Goal: Information Seeking & Learning: Learn about a topic

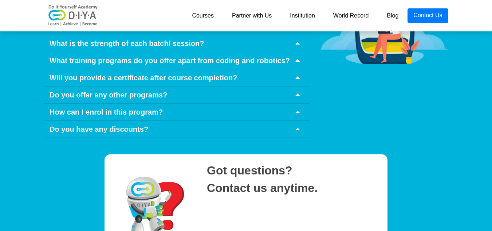
scroll to position [3604, 0]
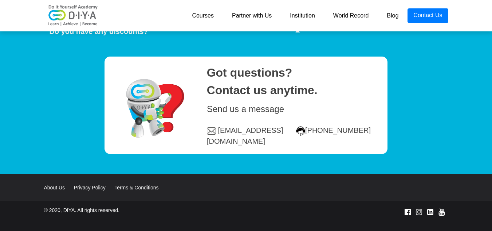
click at [264, 9] on link "Partner with Us" at bounding box center [252, 15] width 58 height 15
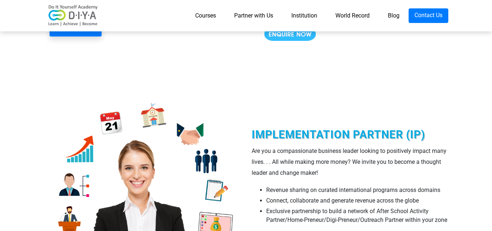
scroll to position [1214, 0]
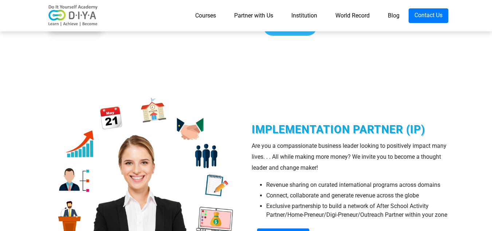
drag, startPoint x: 327, startPoint y: 116, endPoint x: 326, endPoint y: 130, distance: 13.9
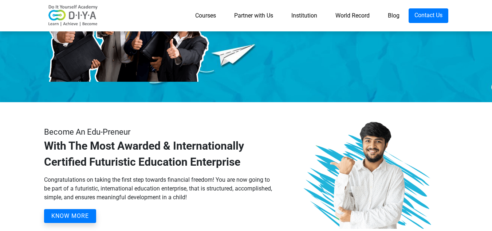
scroll to position [144, 0]
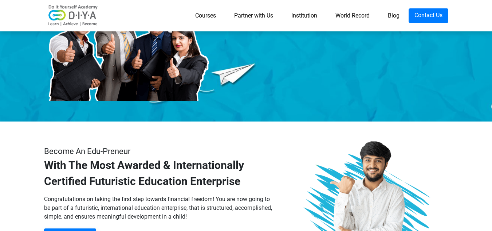
click at [402, 11] on link "Blog" at bounding box center [394, 15] width 30 height 15
click at [395, 12] on link "Blog" at bounding box center [394, 15] width 30 height 15
click at [393, 15] on link "Blog" at bounding box center [394, 15] width 30 height 15
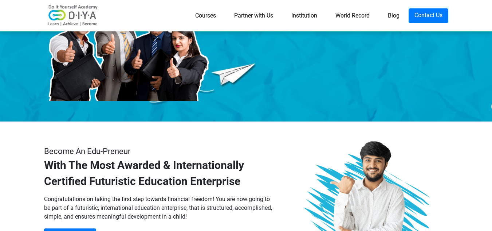
click at [393, 15] on link "Blog" at bounding box center [394, 15] width 30 height 15
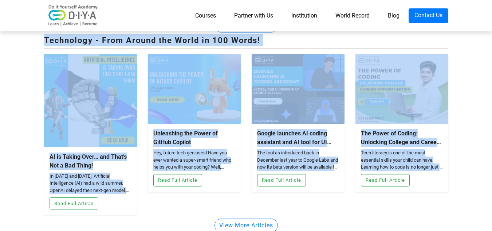
scroll to position [274, 0]
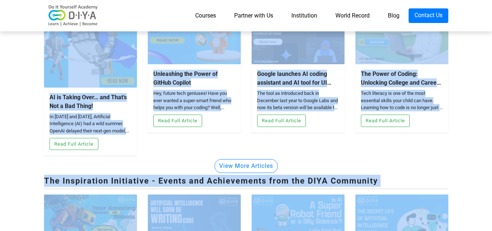
drag, startPoint x: 44, startPoint y: 69, endPoint x: 264, endPoint y: 141, distance: 232.1
click at [264, 141] on section "From Us For You . . . with Passion and Purpose! Think Box - In the Quest of Que…" at bounding box center [246, 52] width 492 height 597
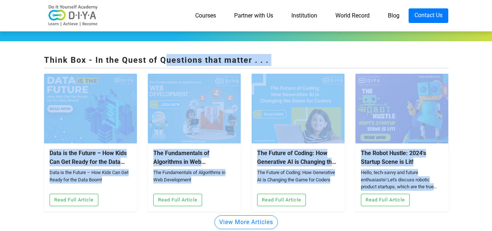
scroll to position [0, 0]
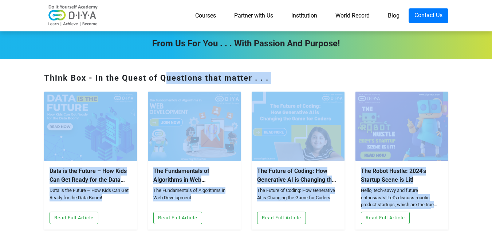
click at [313, 76] on div "Think Box - In the Quest of Questions that matter . . ." at bounding box center [246, 79] width 405 height 14
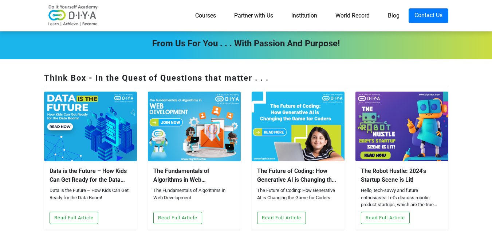
drag, startPoint x: 302, startPoint y: 74, endPoint x: 270, endPoint y: 78, distance: 33.0
click at [270, 78] on div "Think Box - In the Quest of Questions that matter . . ." at bounding box center [246, 79] width 405 height 14
click at [268, 77] on div "Think Box - In the Quest of Questions that matter . . ." at bounding box center [246, 79] width 405 height 14
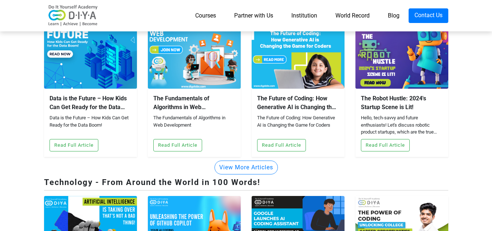
scroll to position [73, 0]
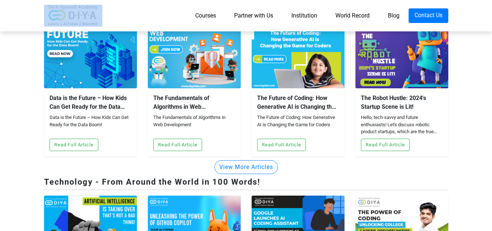
drag, startPoint x: 103, startPoint y: 10, endPoint x: 27, endPoint y: 26, distance: 78.1
click at [27, 26] on nav "Courses Partner with Us Institution World Record Blog Contact Us" at bounding box center [246, 15] width 492 height 31
copy link
